Goal: Information Seeking & Learning: Learn about a topic

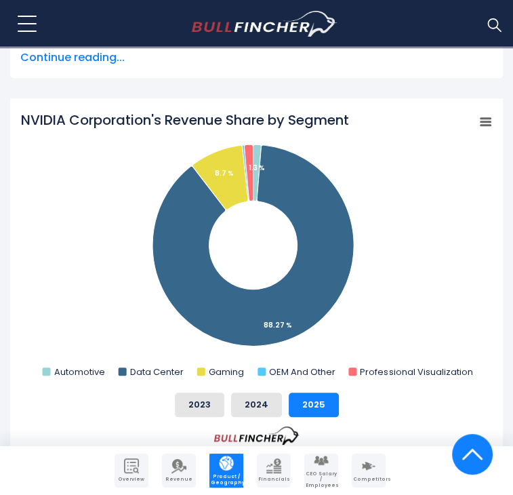
scroll to position [475, 0]
click at [273, 393] on button "2024" at bounding box center [256, 405] width 51 height 24
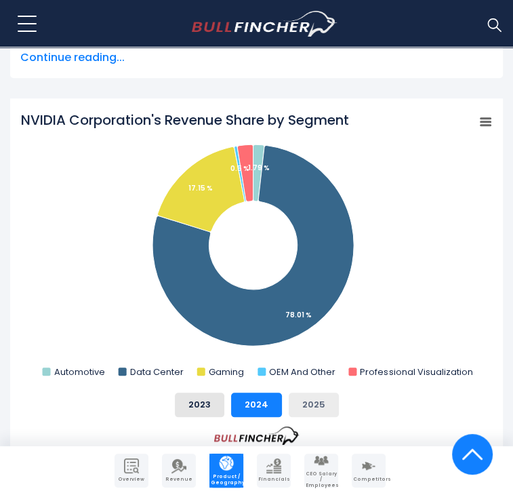
click at [298, 393] on button "2025" at bounding box center [314, 405] width 50 height 24
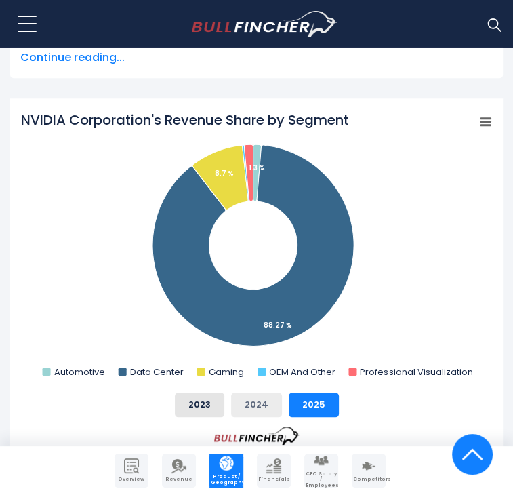
click at [247, 393] on button "2024" at bounding box center [256, 405] width 51 height 24
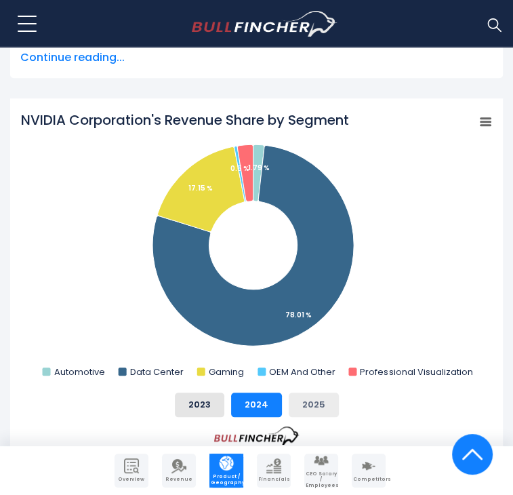
click at [317, 393] on button "2025" at bounding box center [314, 405] width 50 height 24
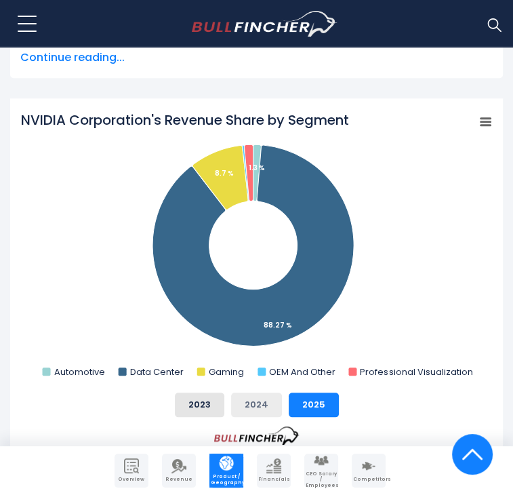
click at [277, 393] on button "2024" at bounding box center [256, 405] width 51 height 24
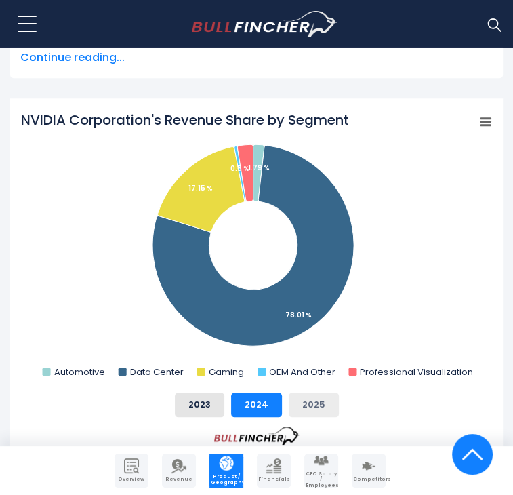
click at [295, 393] on button "2025" at bounding box center [314, 405] width 50 height 24
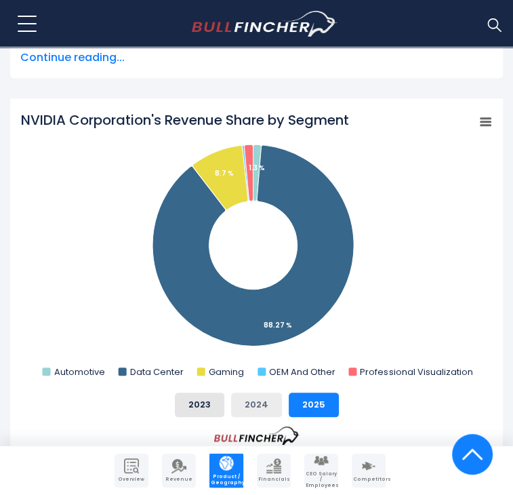
click at [277, 393] on button "2024" at bounding box center [256, 405] width 51 height 24
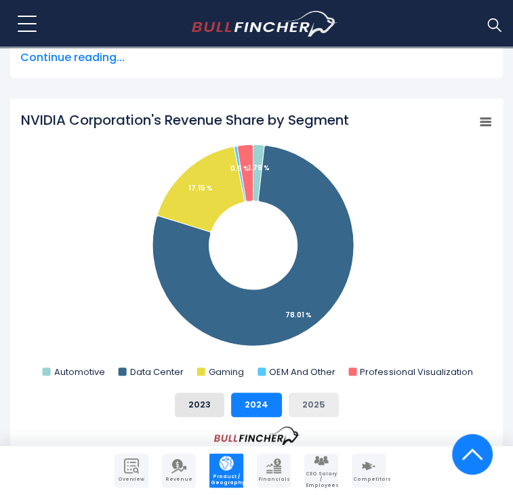
click at [309, 393] on button "2025" at bounding box center [314, 405] width 50 height 24
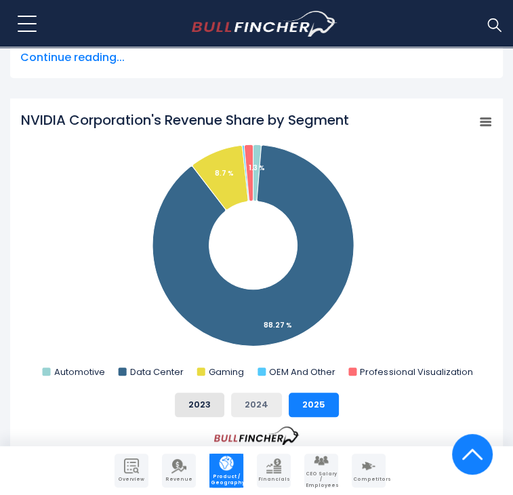
click at [279, 393] on button "2024" at bounding box center [256, 405] width 51 height 24
